Goal: Information Seeking & Learning: Learn about a topic

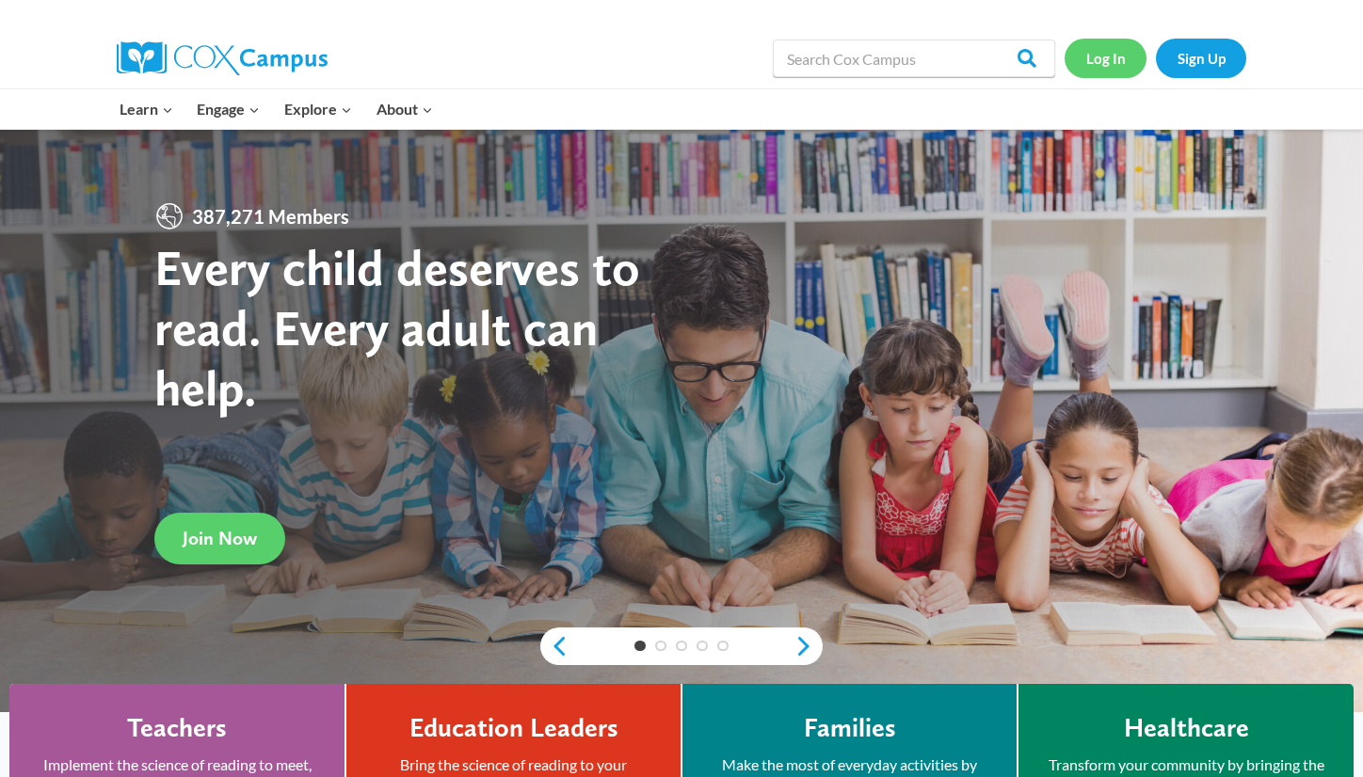
click at [1089, 58] on link "Log In" at bounding box center [1105, 58] width 82 height 39
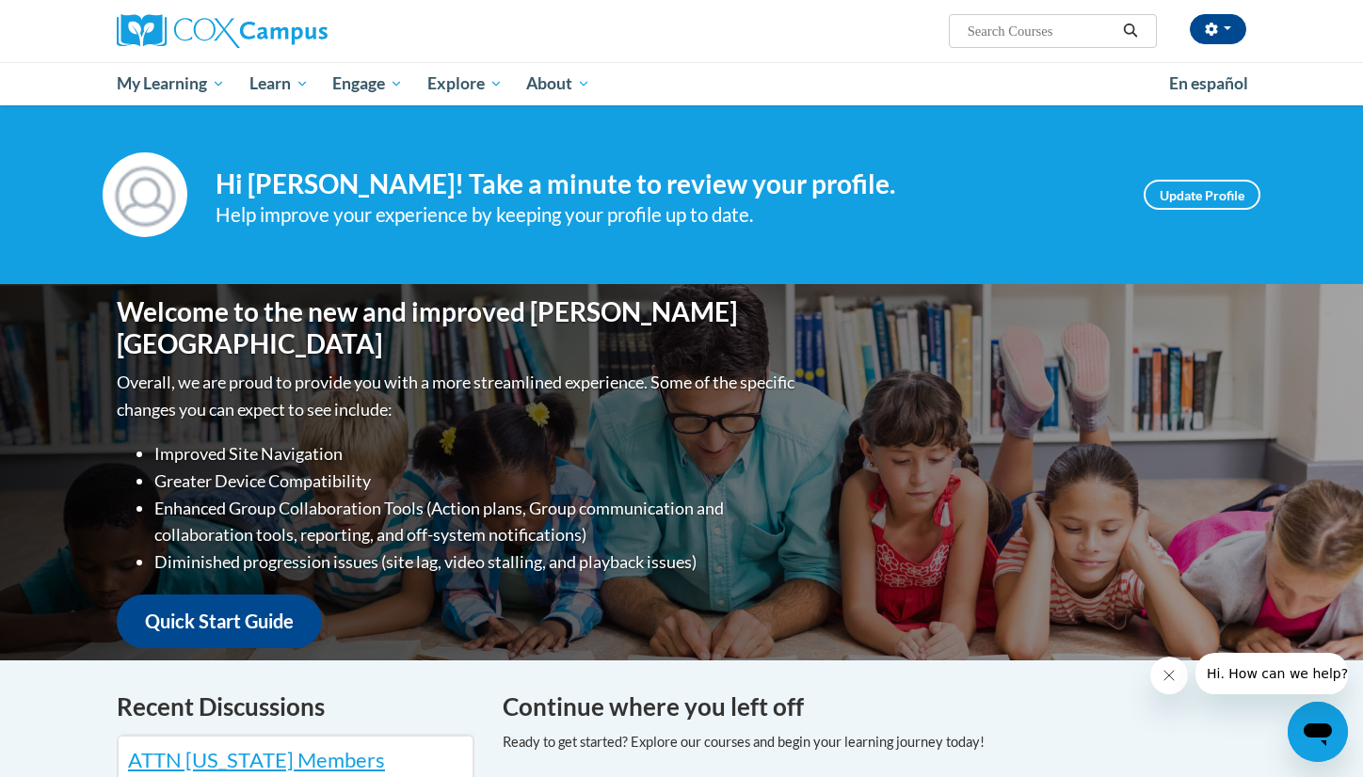
click at [1002, 37] on input "Search..." at bounding box center [1041, 31] width 151 height 23
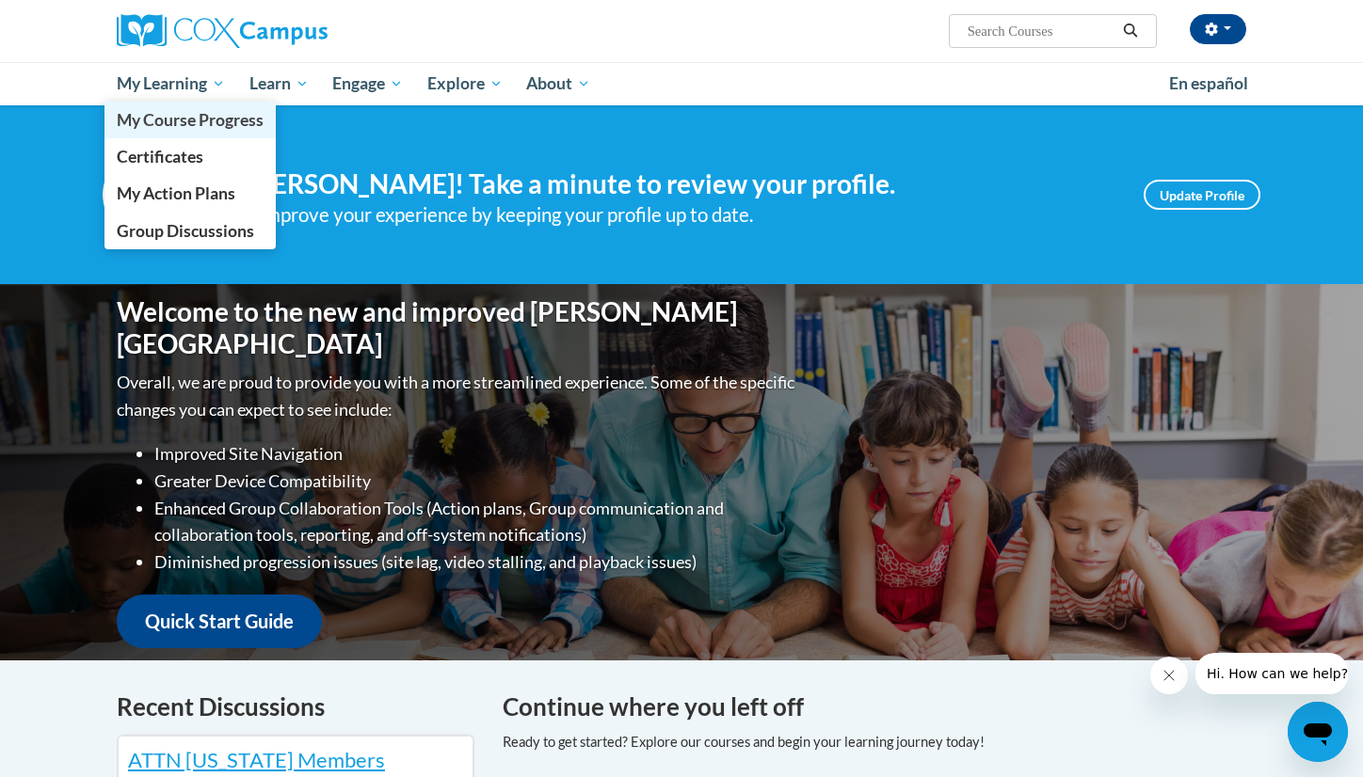
click at [210, 117] on span "My Course Progress" at bounding box center [190, 120] width 147 height 20
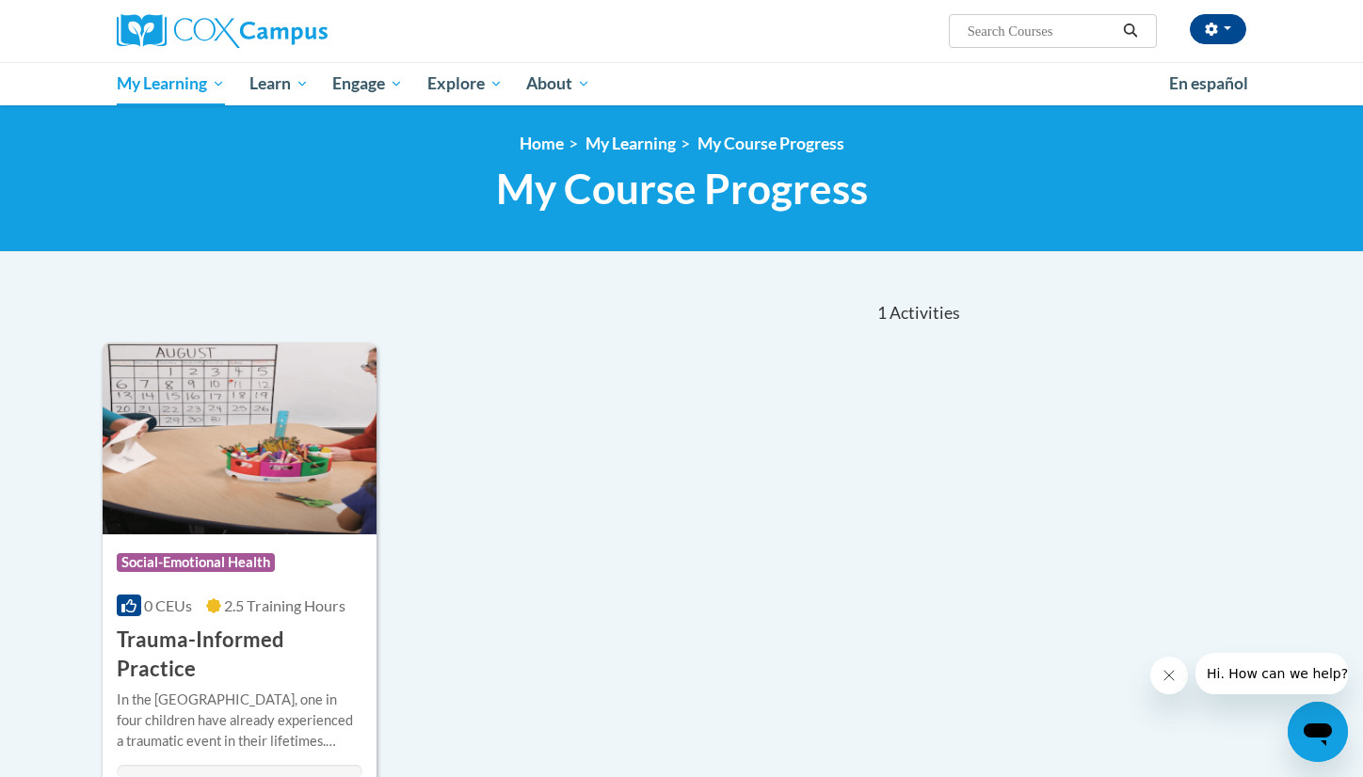
click at [169, 633] on h3 "Trauma-Informed Practice" at bounding box center [240, 655] width 246 height 58
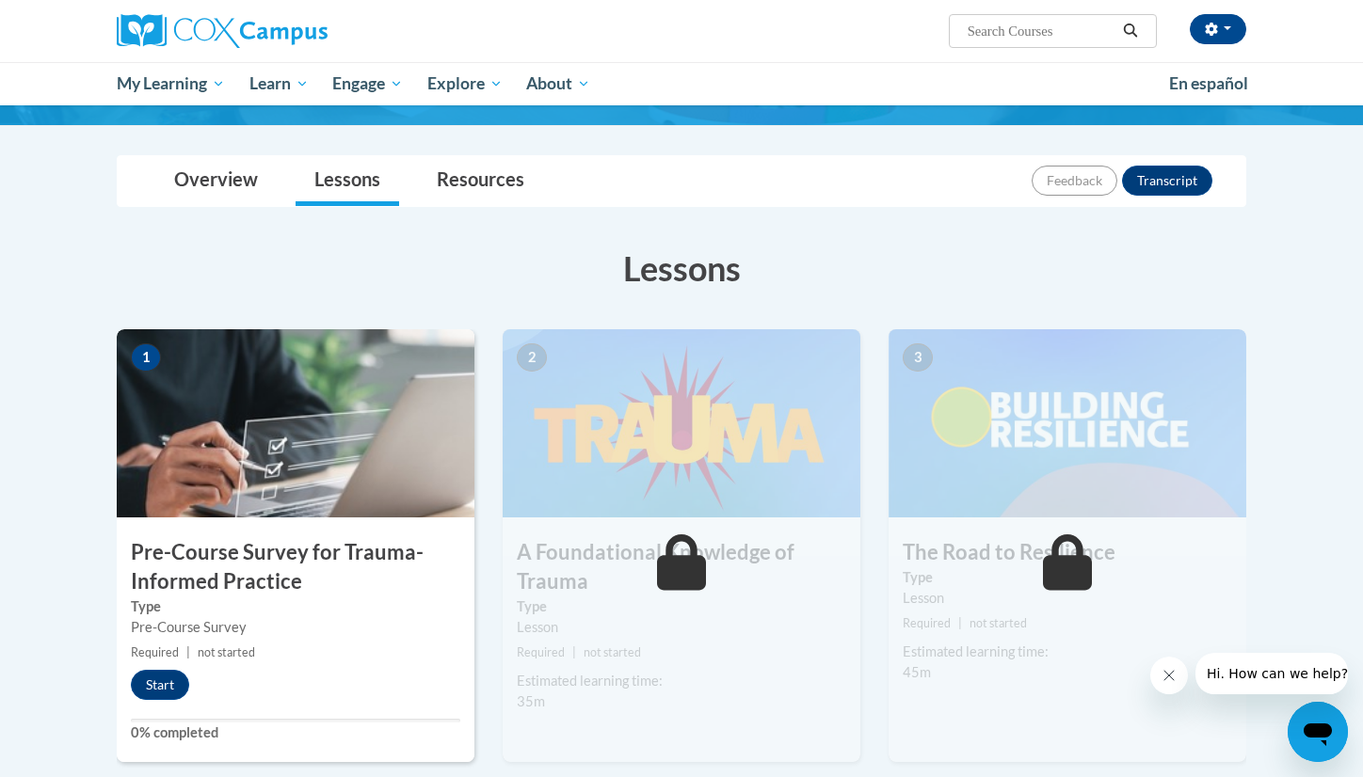
scroll to position [169, 0]
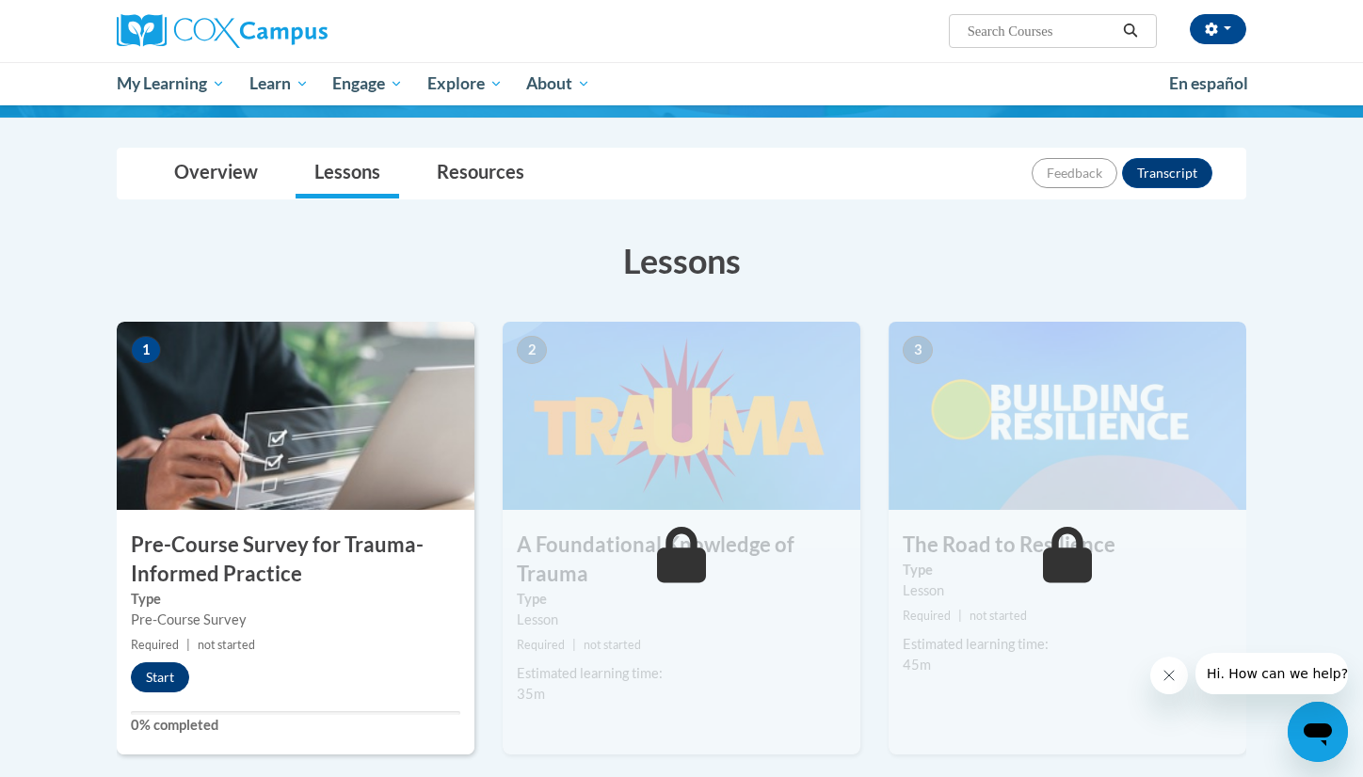
click at [151, 672] on button "Start" at bounding box center [160, 678] width 58 height 30
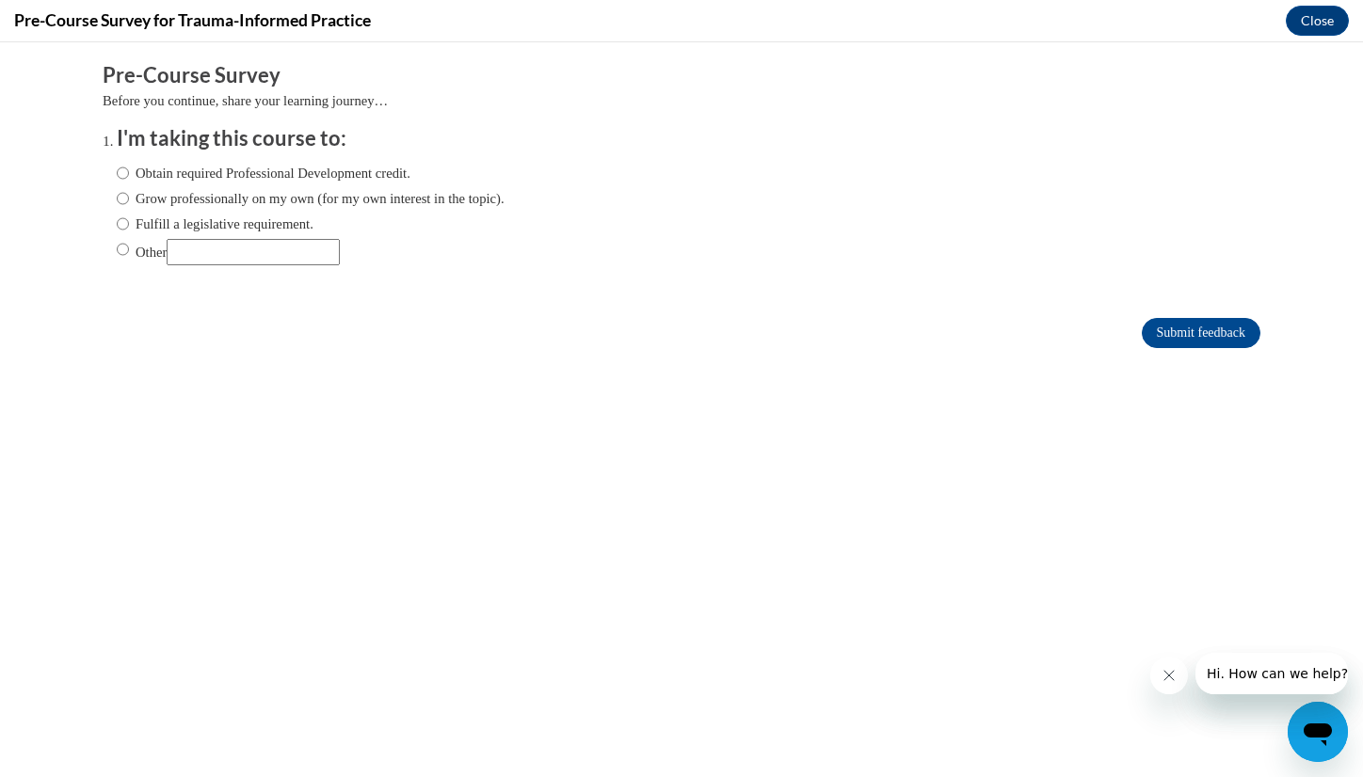
scroll to position [0, 0]
click at [393, 175] on label "Obtain required Professional Development credit." at bounding box center [264, 173] width 294 height 21
click at [129, 175] on input "Obtain required Professional Development credit." at bounding box center [123, 173] width 12 height 21
radio input "true"
click at [1143, 330] on input "Submit feedback" at bounding box center [1201, 333] width 119 height 30
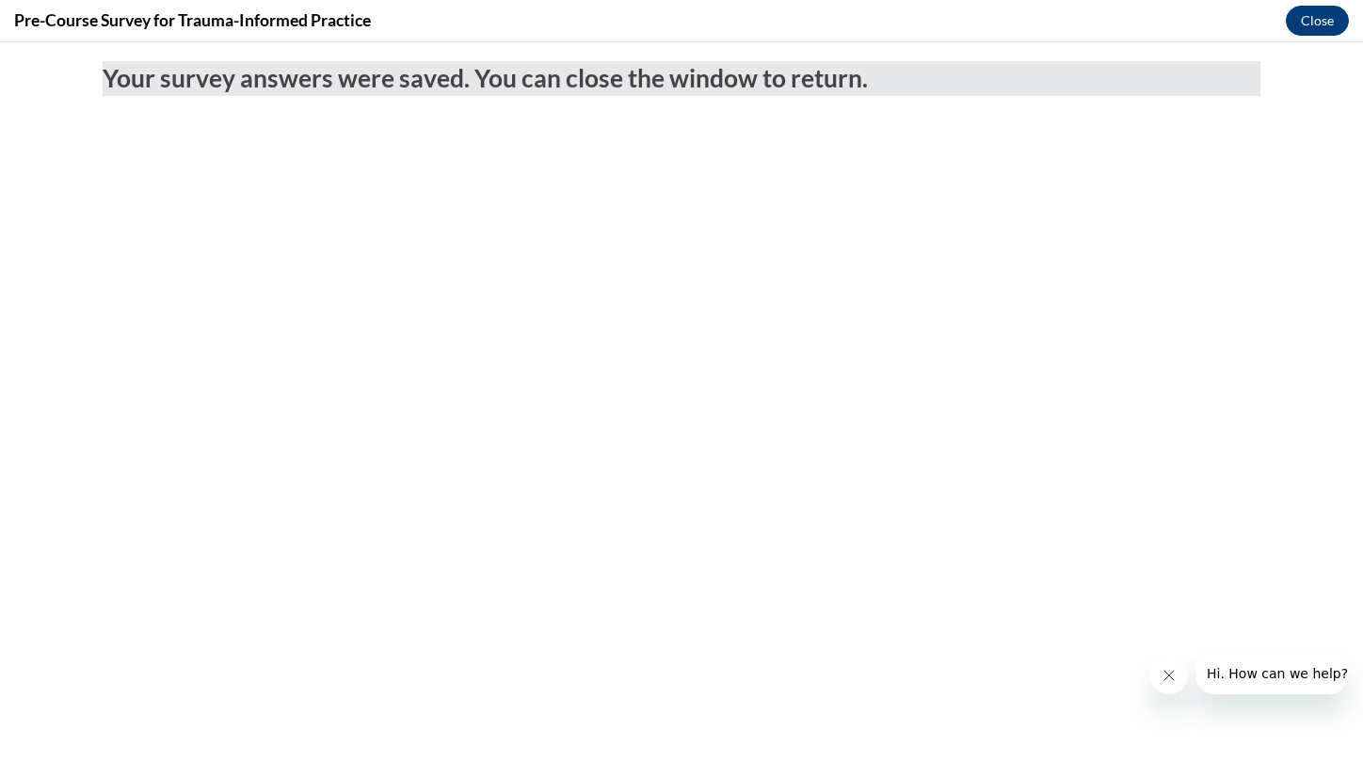
click at [1307, 25] on button "Close" at bounding box center [1317, 21] width 63 height 30
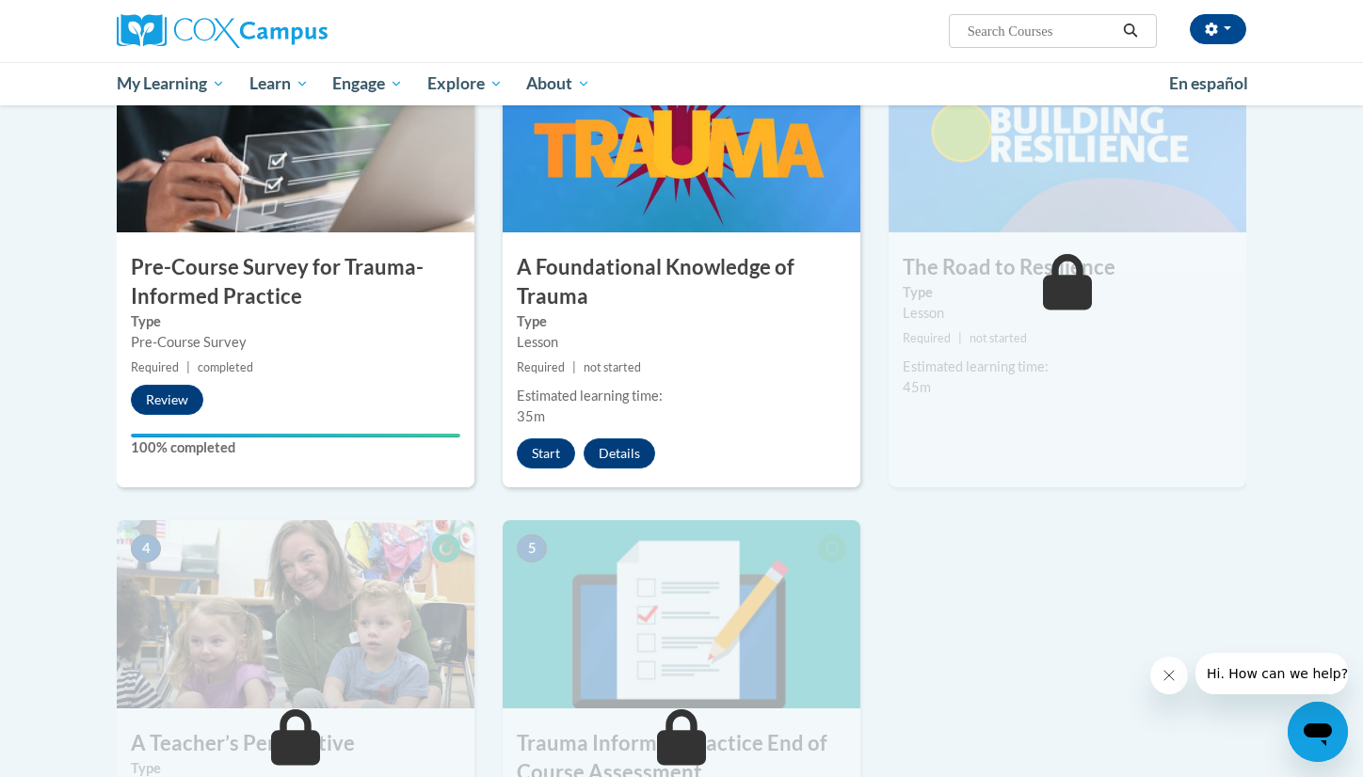
scroll to position [402, 0]
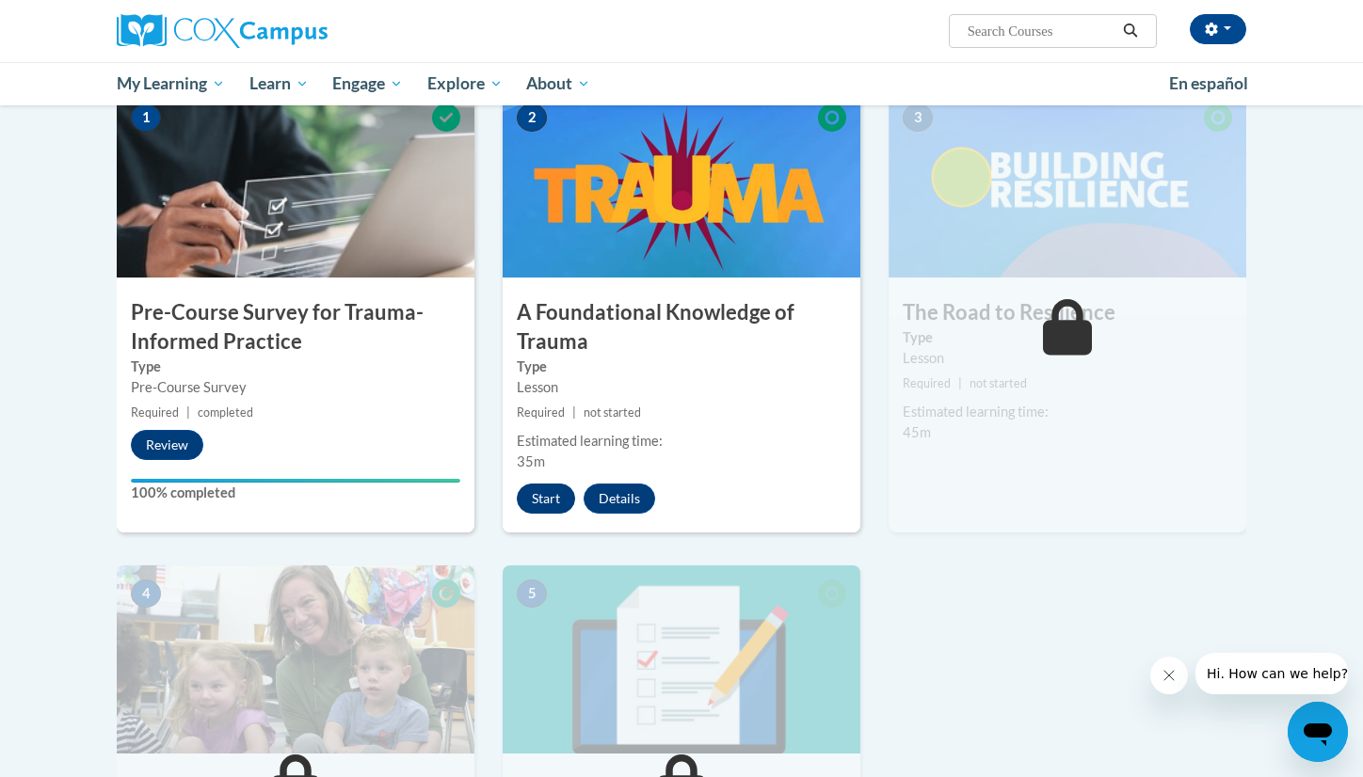
click at [539, 504] on button "Start" at bounding box center [546, 499] width 58 height 30
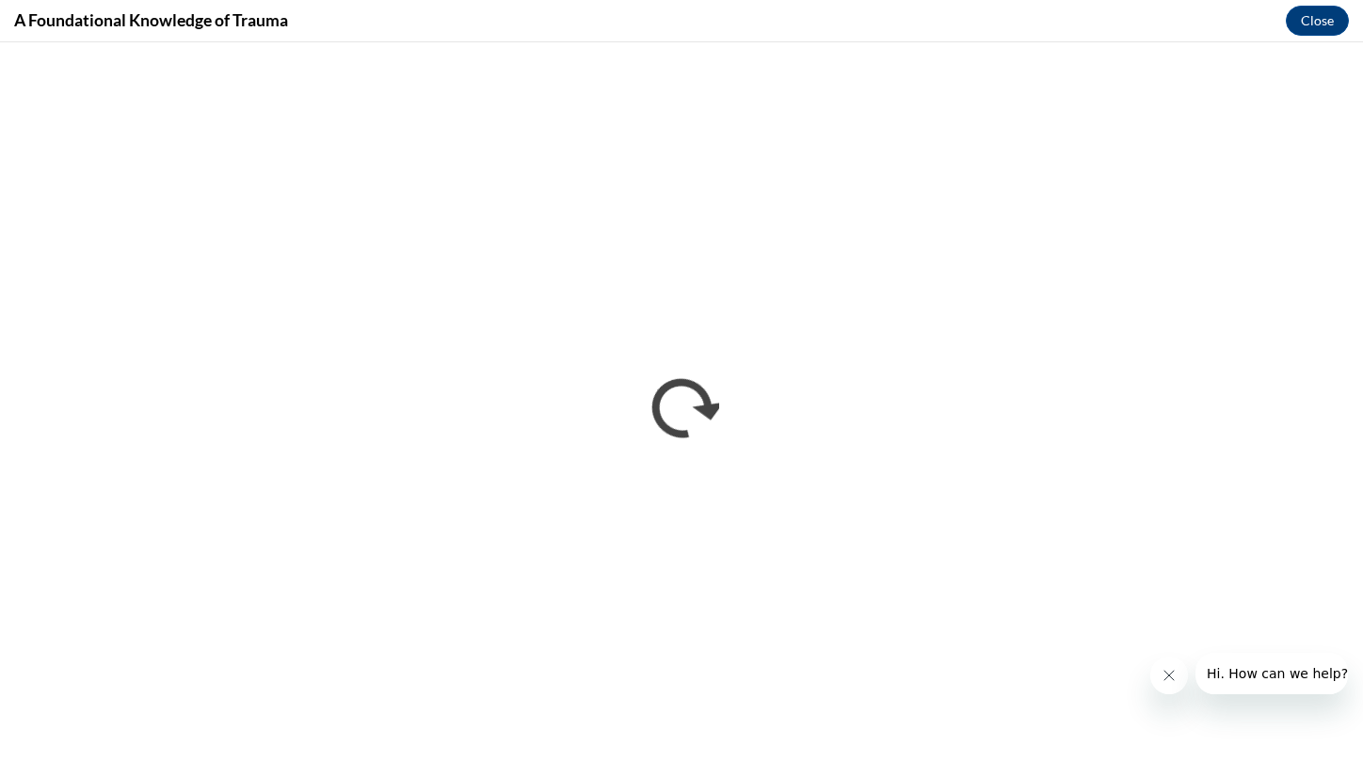
scroll to position [0, 0]
